Goal: Information Seeking & Learning: Check status

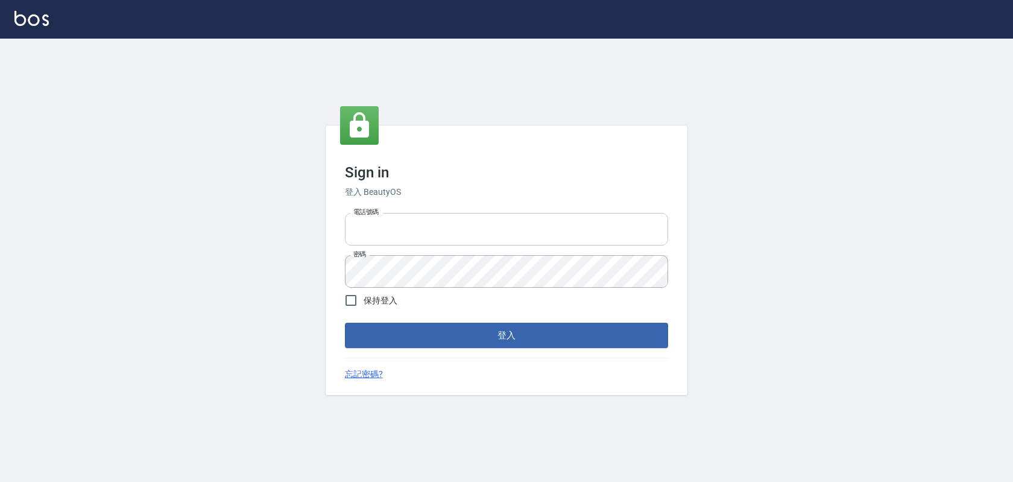
type input "devdev"
click at [439, 224] on input "devdev" at bounding box center [506, 229] width 323 height 33
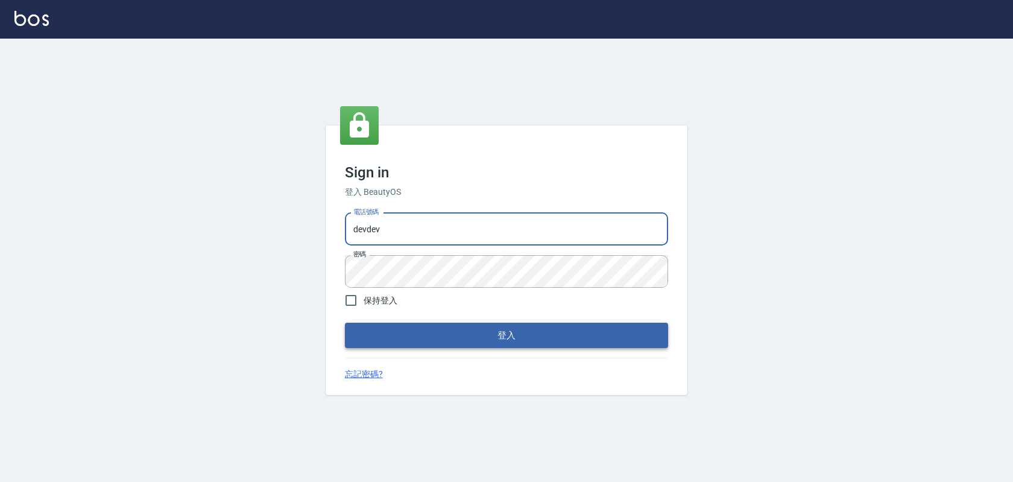
click at [452, 332] on button "登入" at bounding box center [506, 335] width 323 height 25
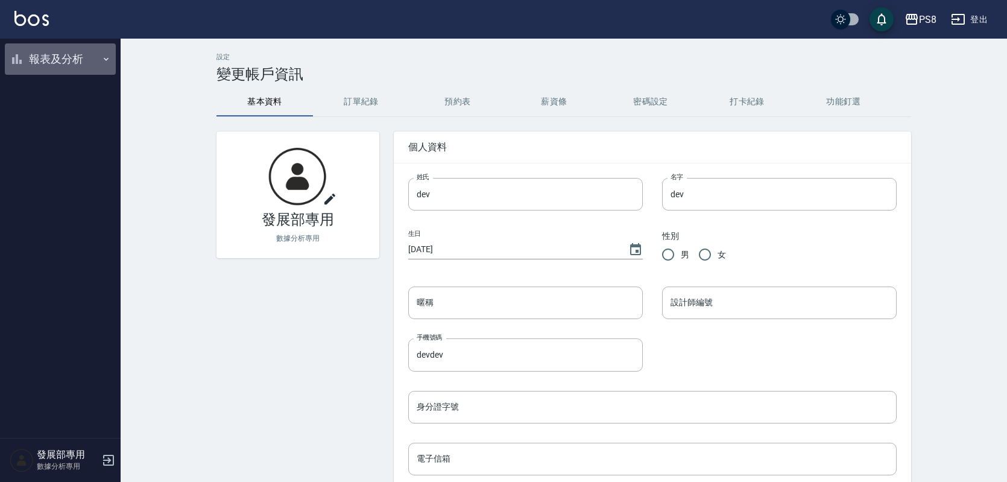
click at [96, 63] on button "報表及分析" at bounding box center [60, 58] width 111 height 31
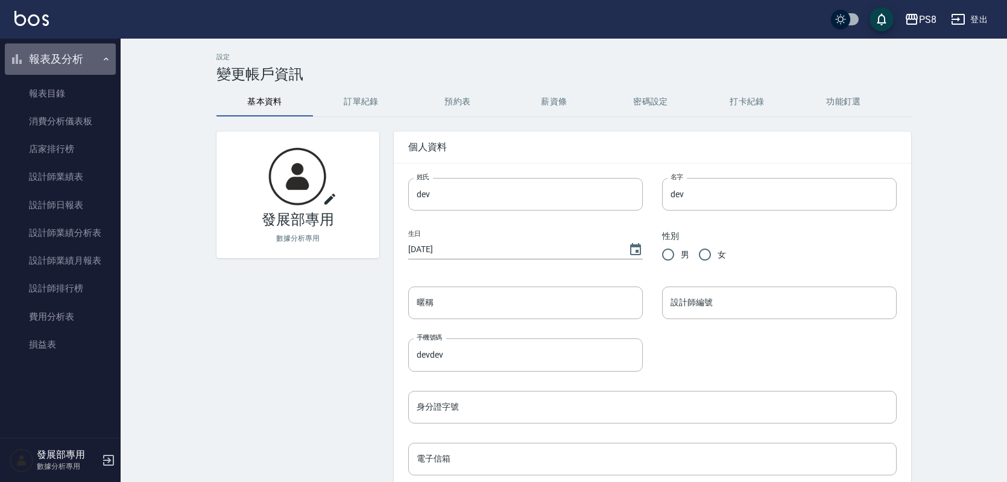
click at [96, 62] on button "報表及分析" at bounding box center [60, 58] width 111 height 31
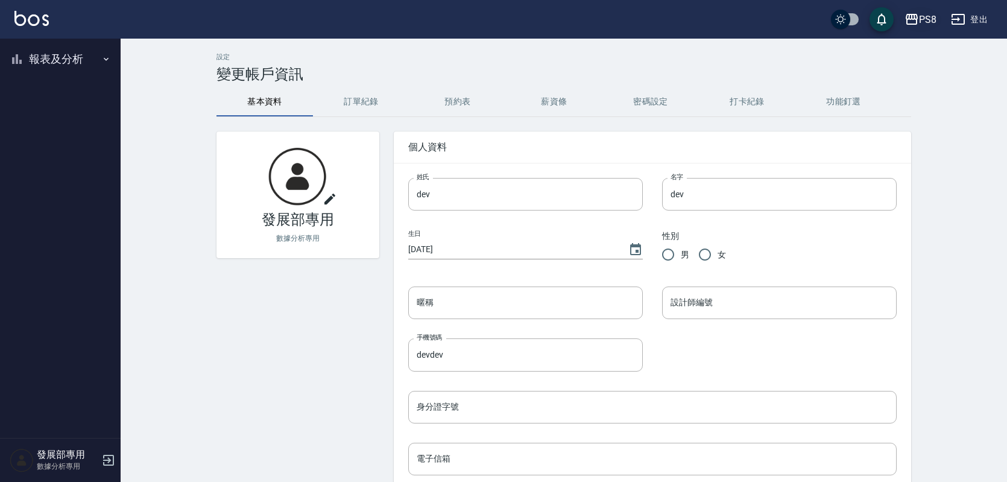
click at [919, 17] on icon "button" at bounding box center [912, 19] width 14 height 14
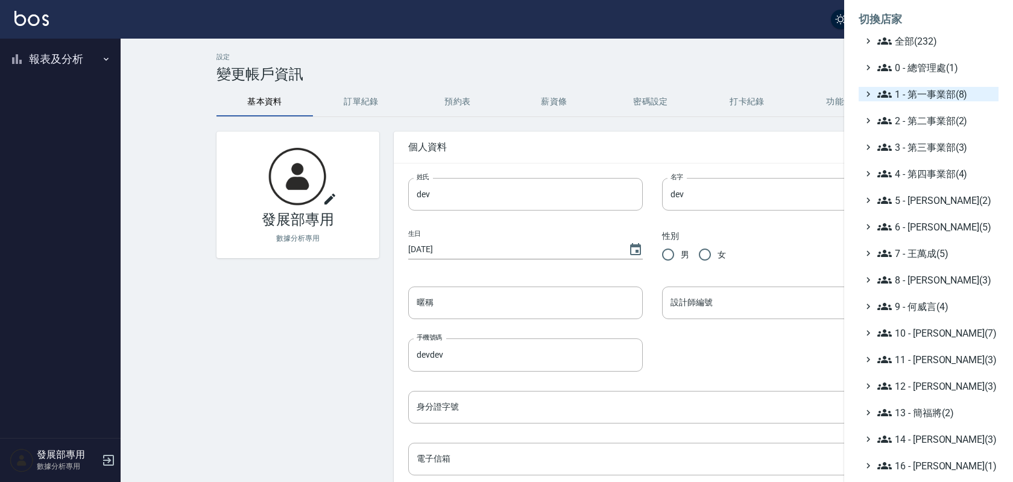
click at [925, 91] on span "1 - 第一事業部(8)" at bounding box center [936, 94] width 116 height 14
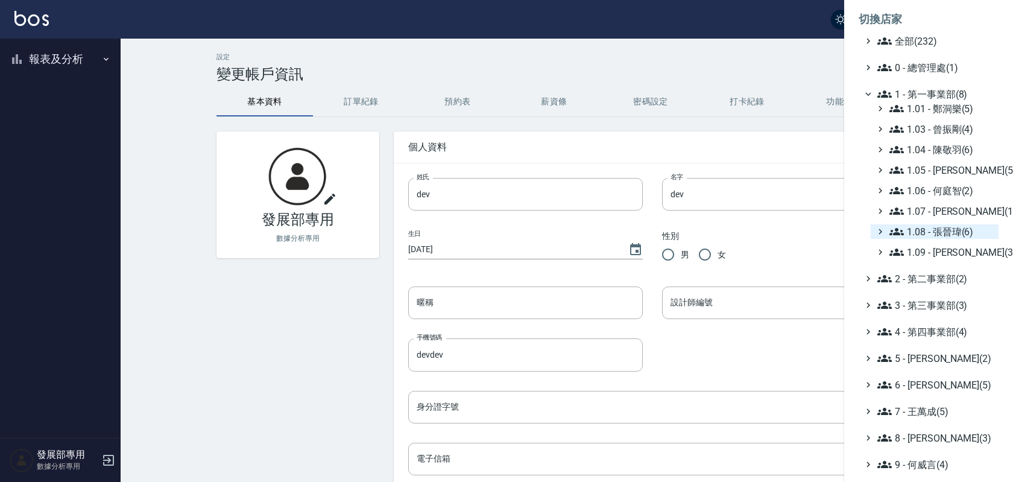
click at [954, 227] on span "1.08 - 張晉瑋(6)" at bounding box center [942, 231] width 104 height 14
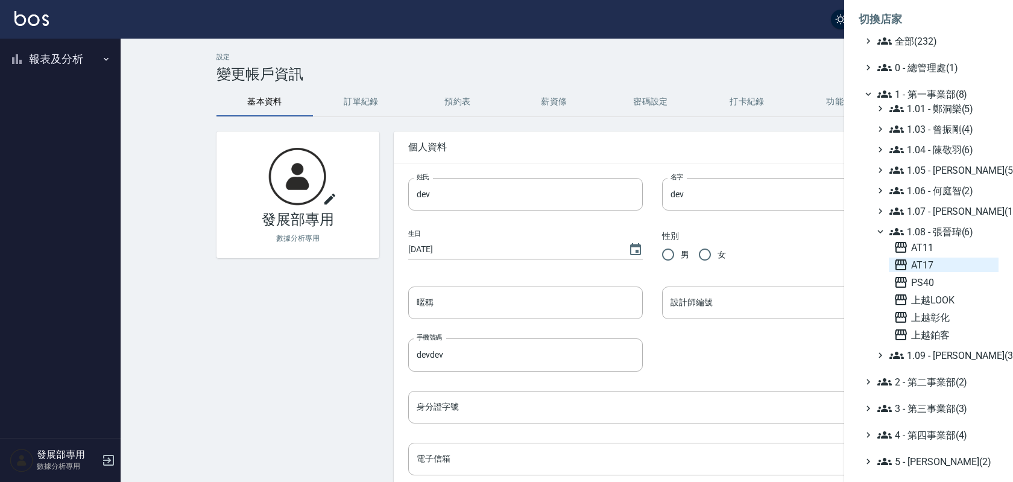
click at [946, 259] on span "AT17" at bounding box center [944, 265] width 100 height 14
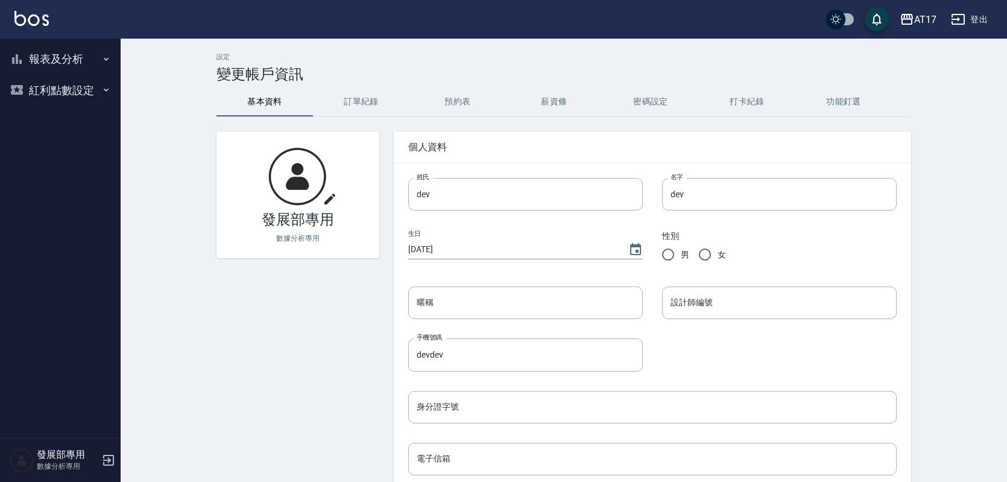
click at [108, 59] on icon "button" at bounding box center [106, 59] width 10 height 10
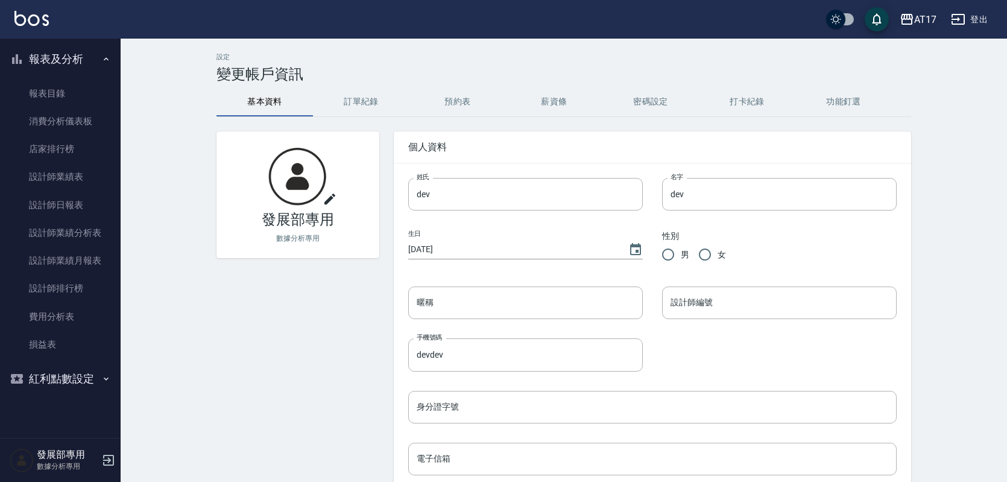
click at [916, 25] on div "AT17" at bounding box center [925, 19] width 22 height 15
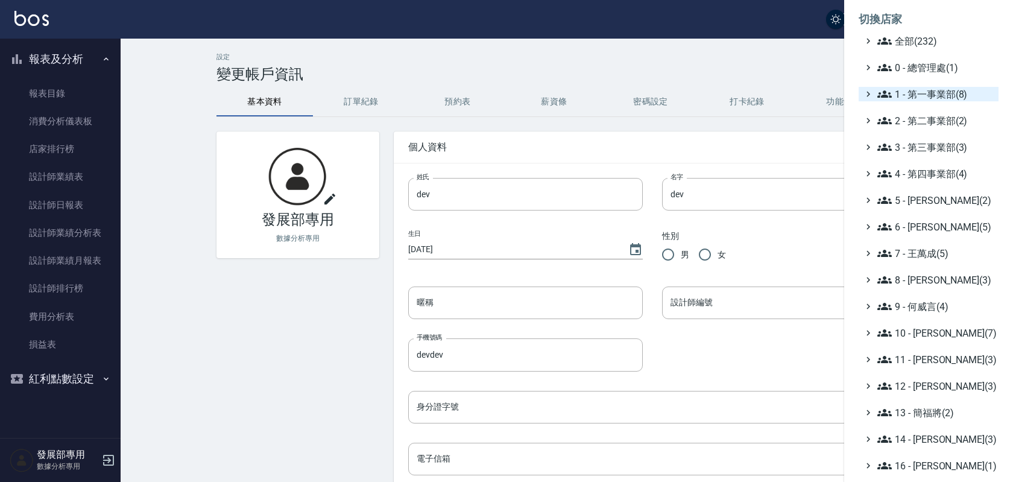
click at [939, 94] on span "1 - 第一事業部(8)" at bounding box center [936, 94] width 116 height 14
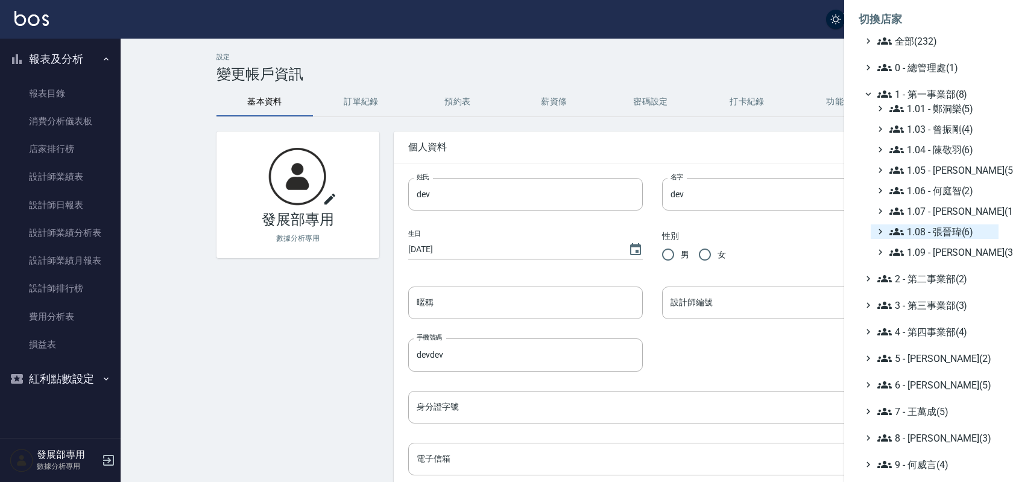
click at [972, 226] on span "1.08 - 張晉瑋(6)" at bounding box center [942, 231] width 104 height 14
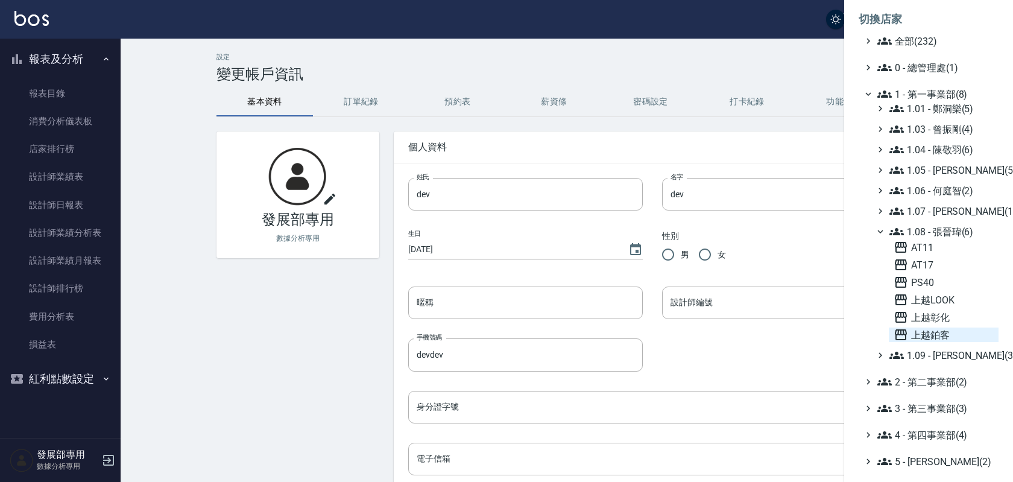
click at [934, 331] on span "上越鉑客" at bounding box center [944, 334] width 100 height 14
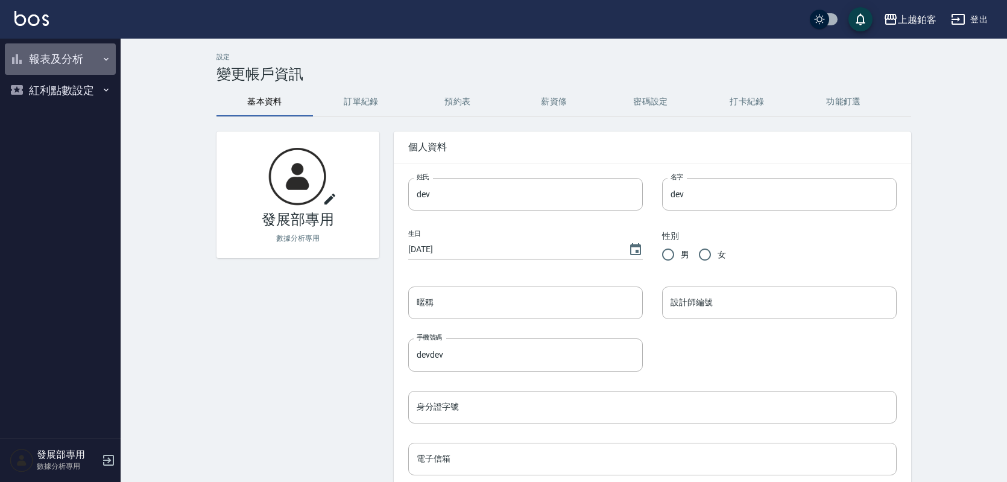
click at [42, 51] on button "報表及分析" at bounding box center [60, 58] width 111 height 31
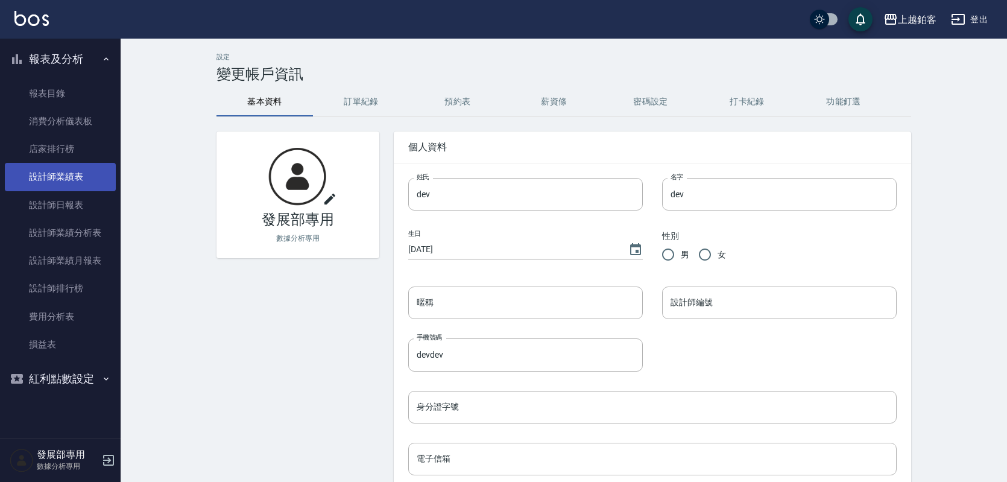
click at [90, 178] on link "設計師業績表" at bounding box center [60, 177] width 111 height 28
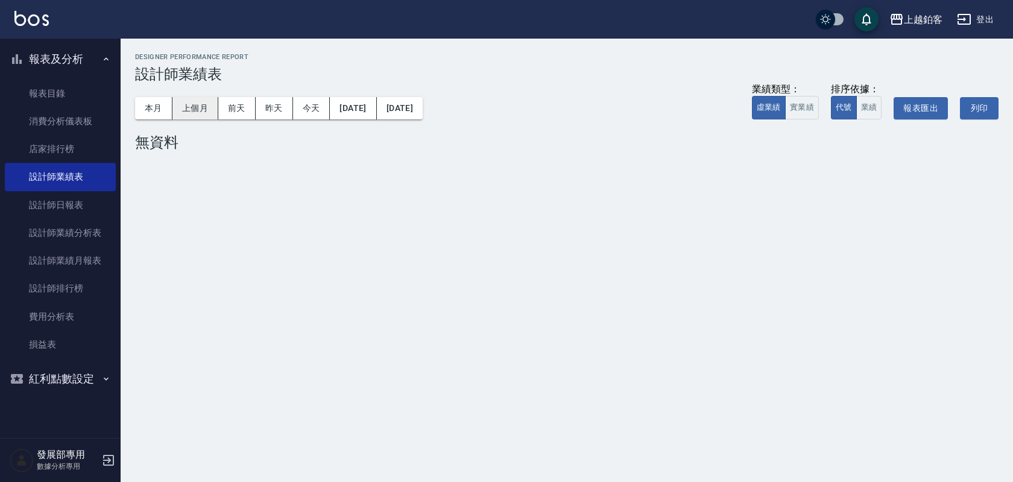
click at [202, 107] on button "上個月" at bounding box center [195, 108] width 46 height 22
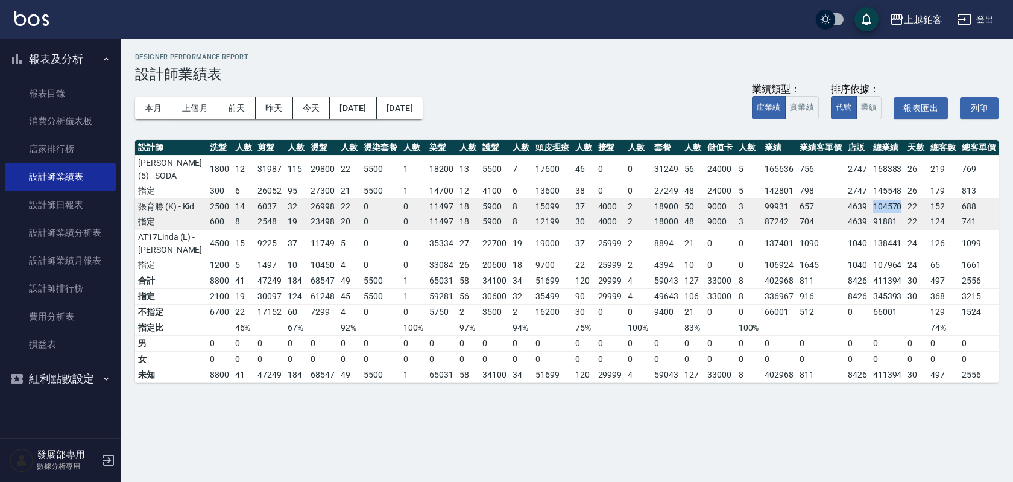
drag, startPoint x: 875, startPoint y: 194, endPoint x: 903, endPoint y: 188, distance: 29.0
click at [903, 198] on td "104570" at bounding box center [887, 206] width 35 height 16
copy td "104570"
